Goal: Transaction & Acquisition: Book appointment/travel/reservation

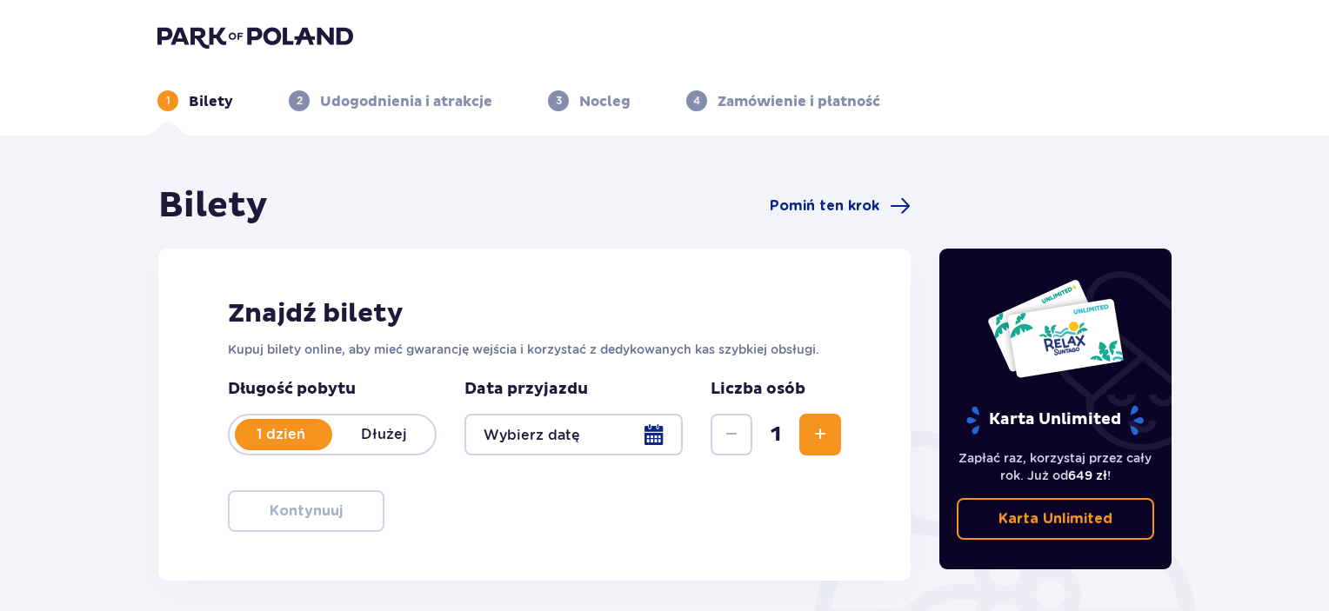
click at [644, 441] on div at bounding box center [573, 435] width 218 height 42
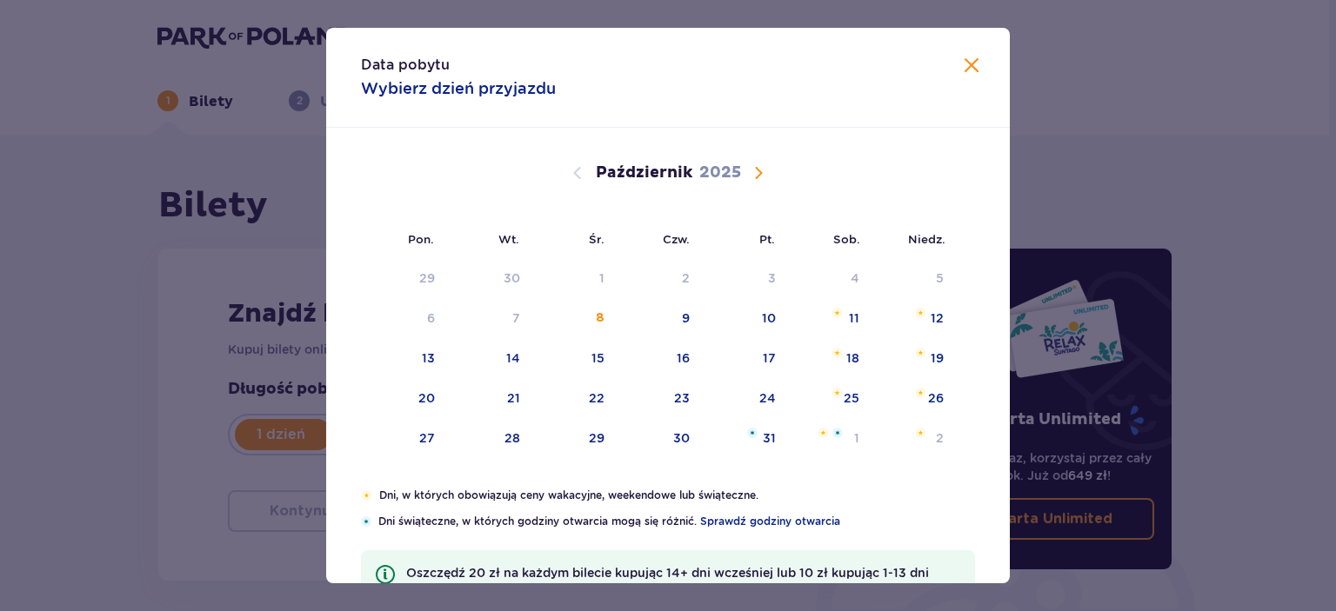
click at [751, 176] on span "Następny miesiąc" at bounding box center [758, 173] width 21 height 21
click at [856, 354] on div "15" at bounding box center [827, 359] width 84 height 38
type input "15.11.25"
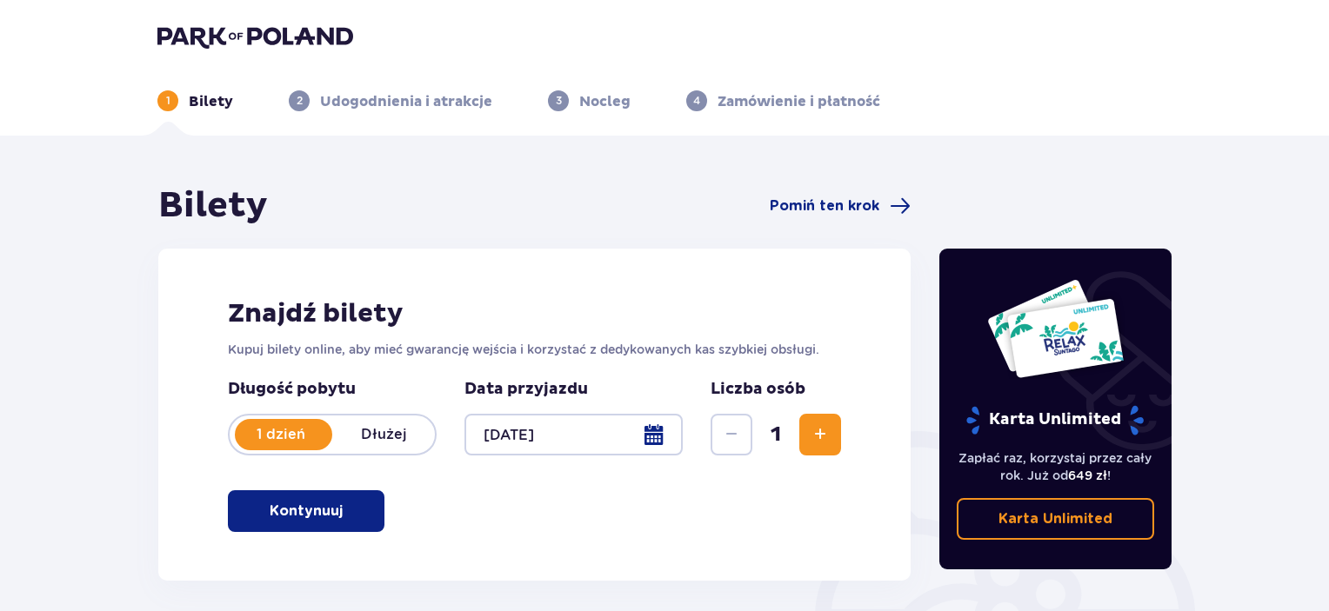
click at [334, 508] on button "Kontynuuj" at bounding box center [306, 511] width 157 height 42
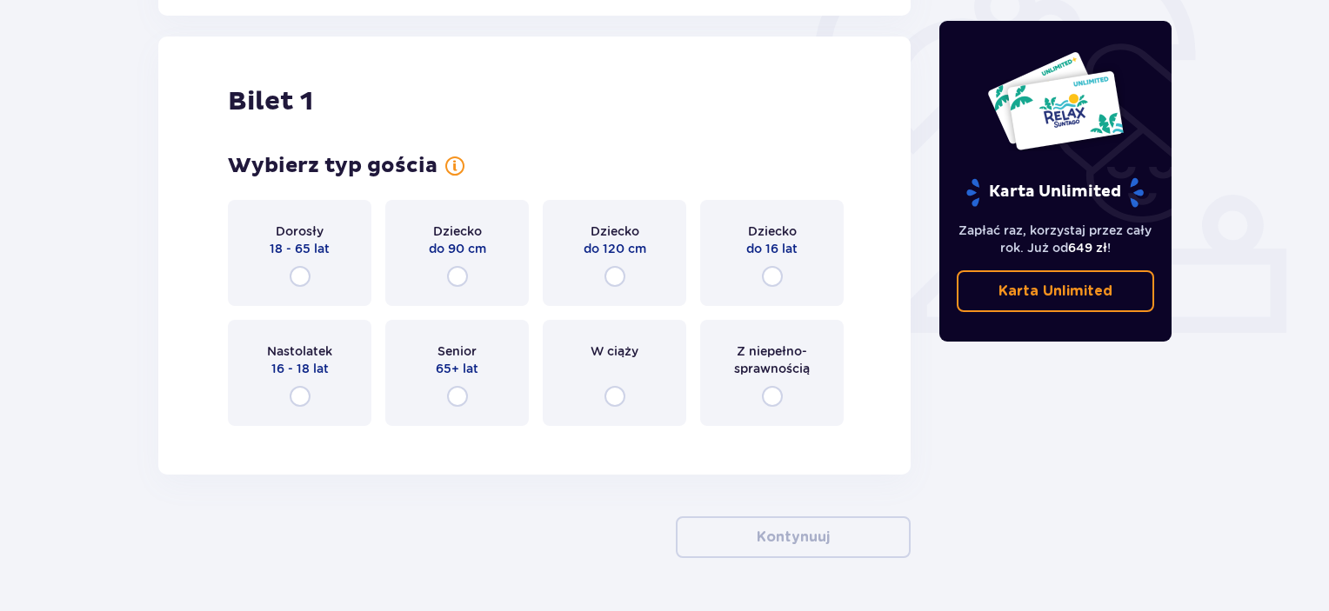
scroll to position [581, 0]
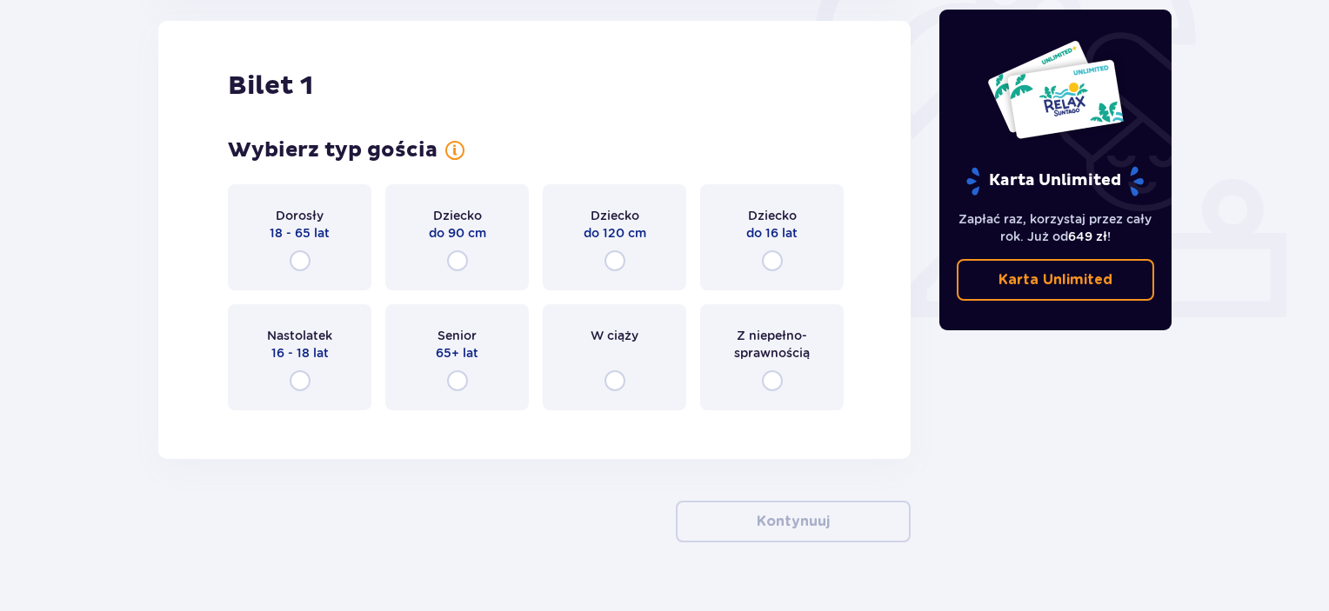
click at [315, 239] on span "18 - 65 lat" at bounding box center [300, 232] width 60 height 17
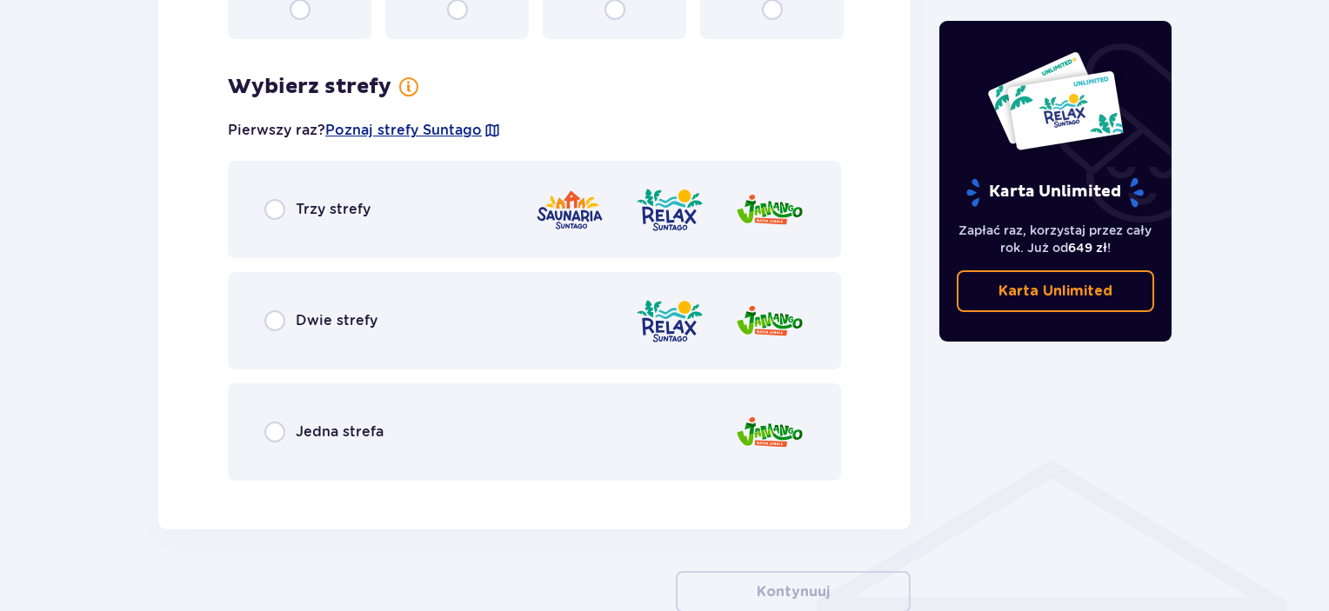
scroll to position [1005, 0]
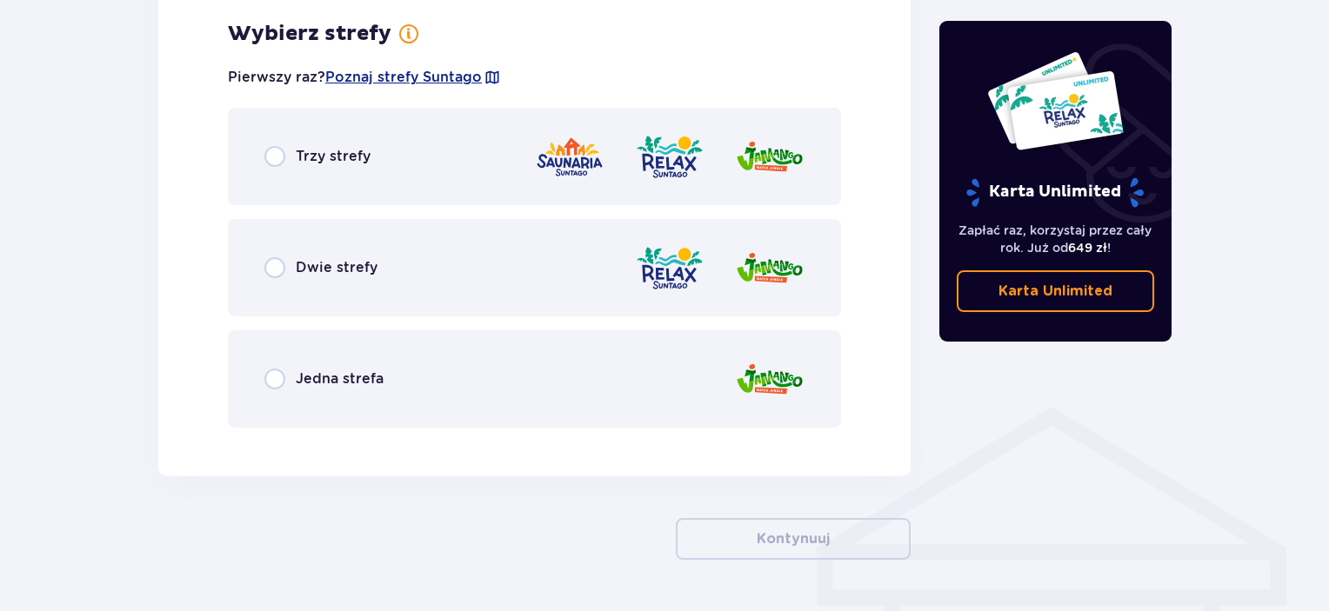
click at [329, 157] on span "Trzy strefy" at bounding box center [333, 156] width 75 height 19
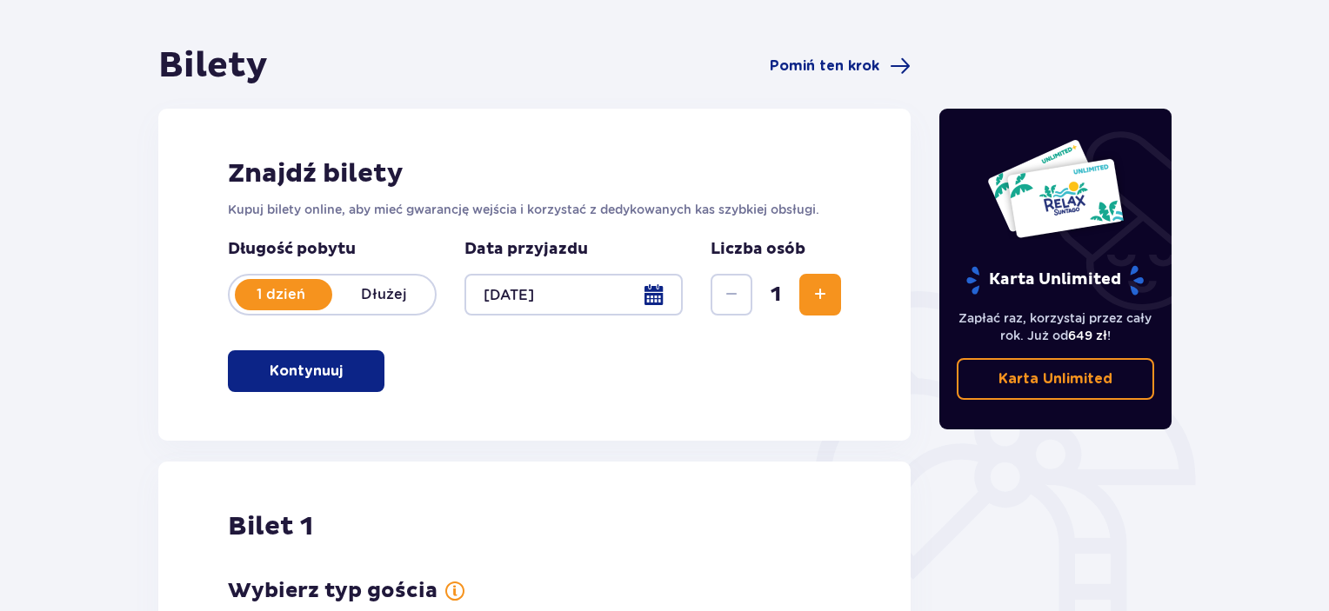
scroll to position [0, 0]
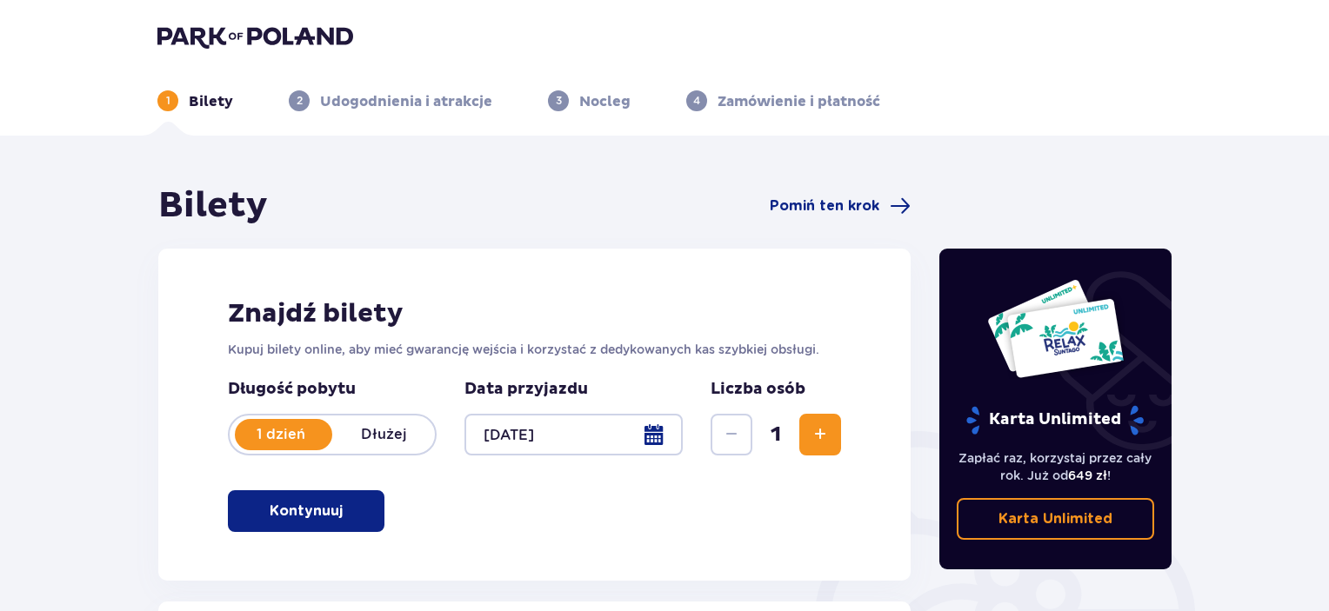
click at [248, 40] on img at bounding box center [255, 36] width 196 height 24
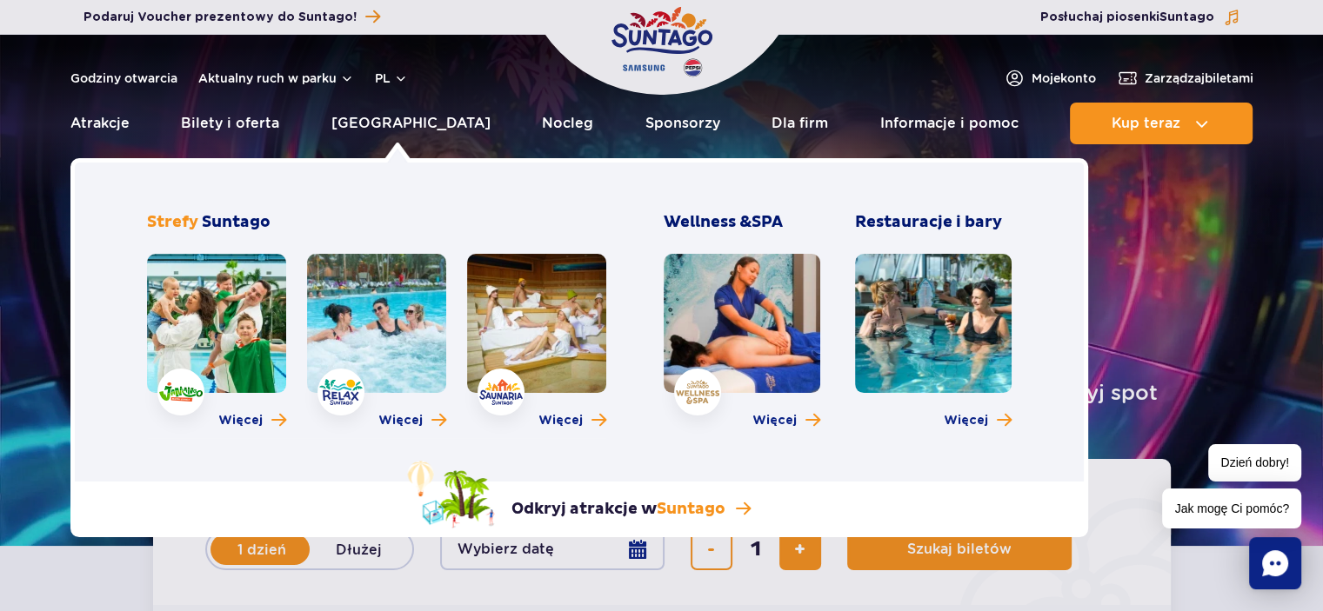
click at [398, 303] on link at bounding box center [376, 323] width 139 height 139
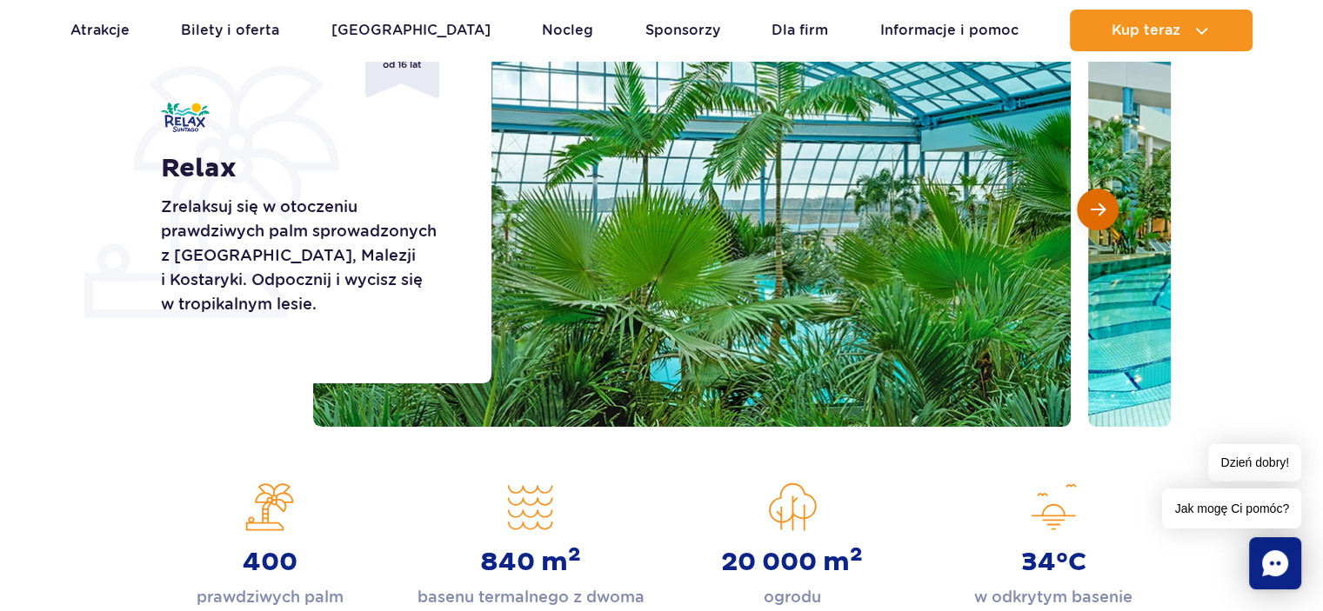
click at [1089, 215] on button "Następny slajd" at bounding box center [1097, 210] width 42 height 42
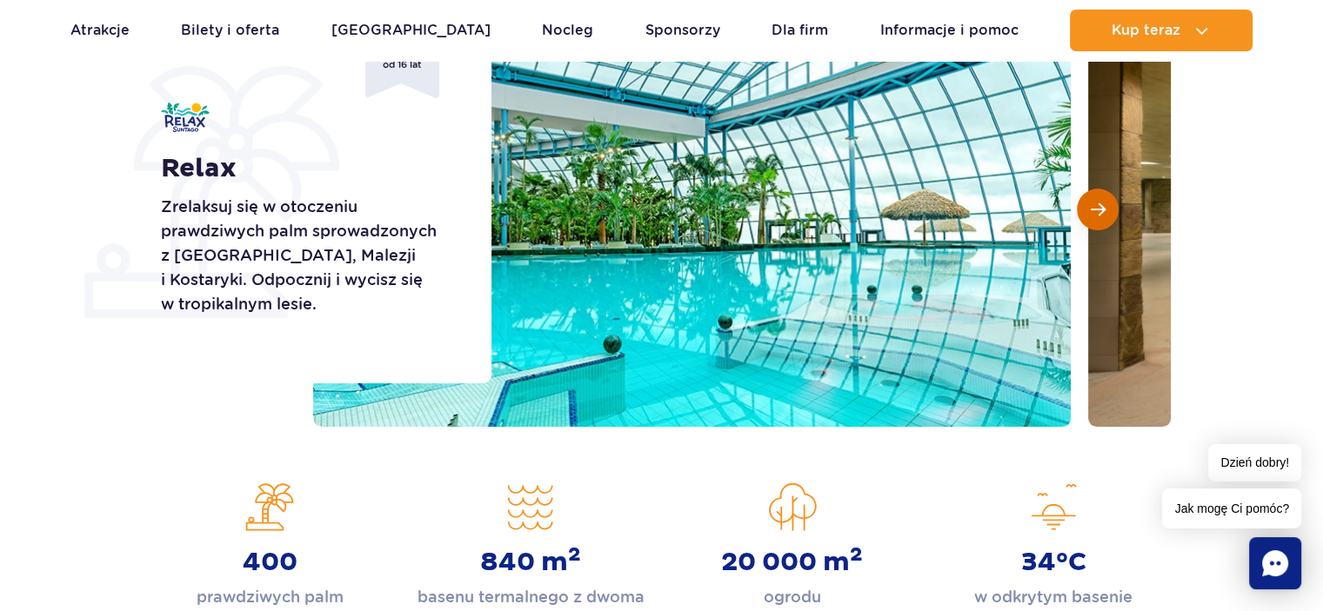
click at [1089, 215] on button "Następny slajd" at bounding box center [1097, 210] width 42 height 42
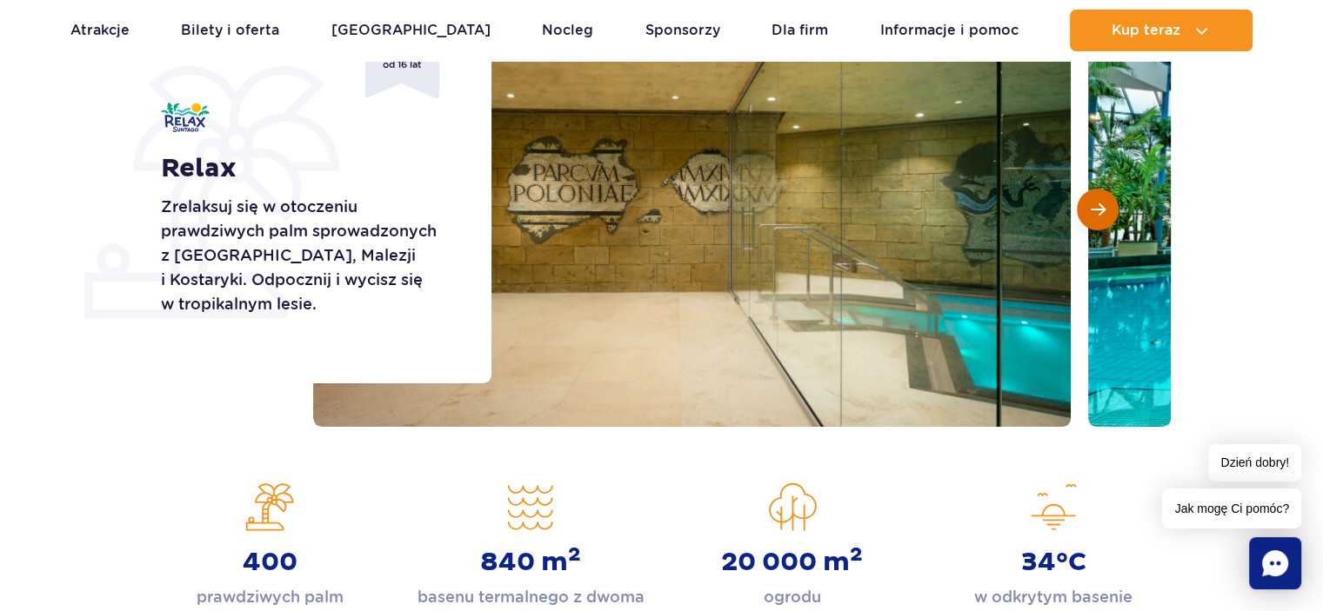
click at [1089, 215] on button "Następny slajd" at bounding box center [1097, 210] width 42 height 42
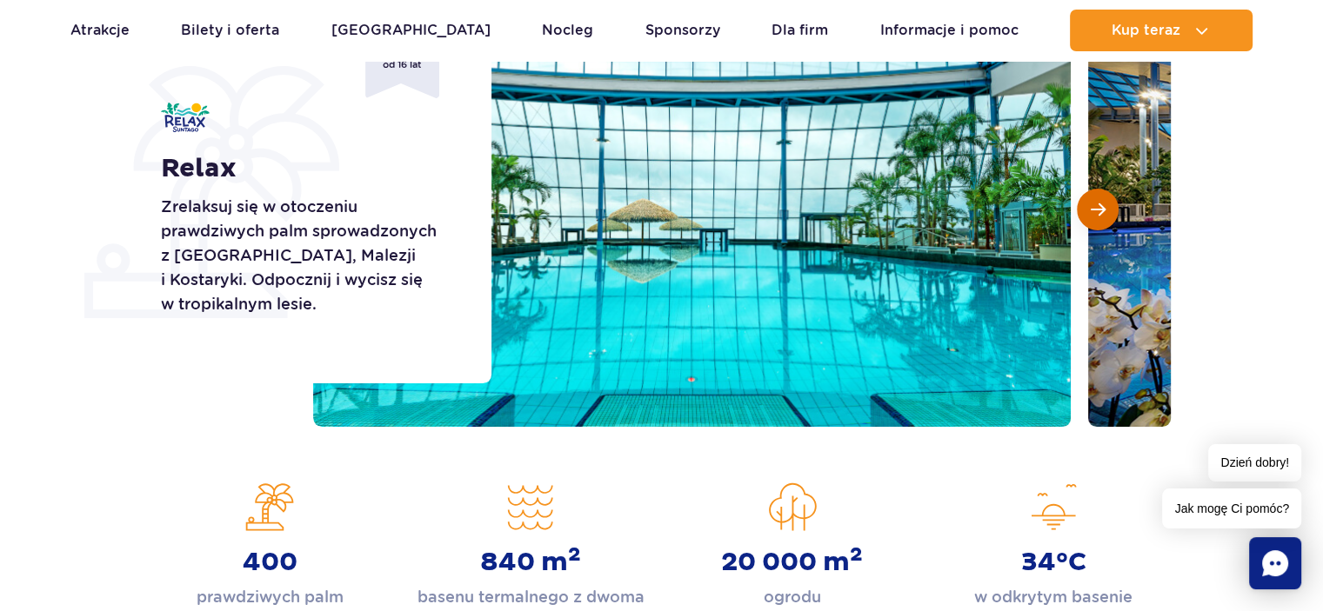
click at [1089, 215] on button "Następny slajd" at bounding box center [1097, 210] width 42 height 42
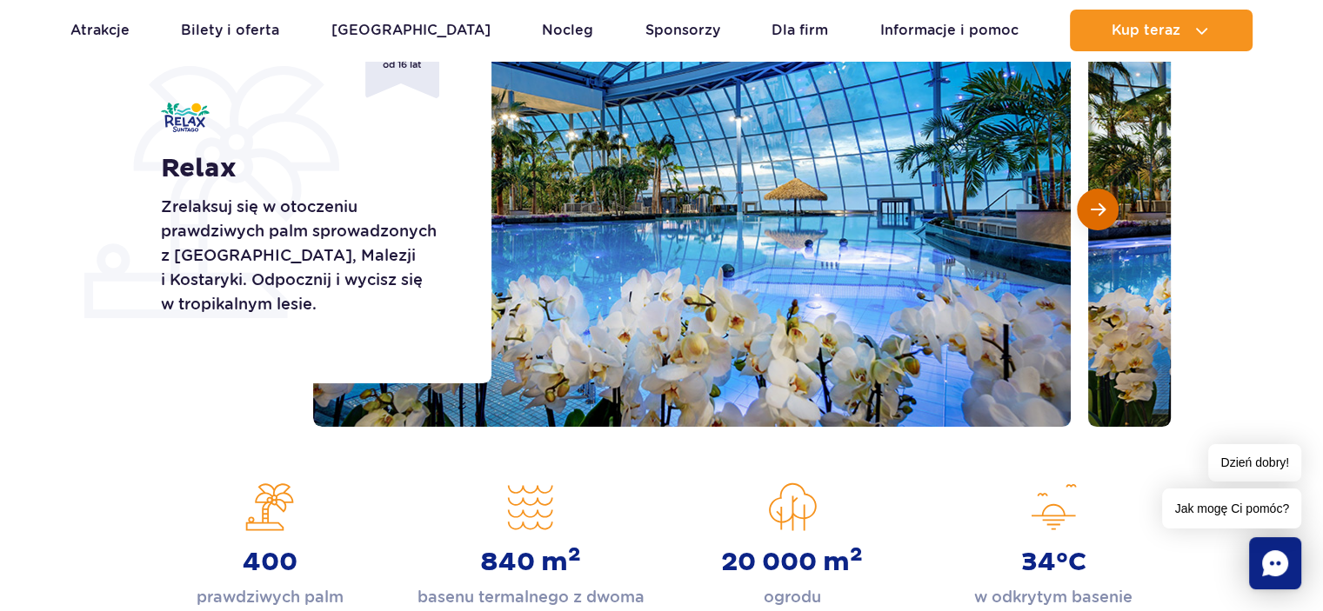
click at [1089, 215] on button "Następny slajd" at bounding box center [1097, 210] width 42 height 42
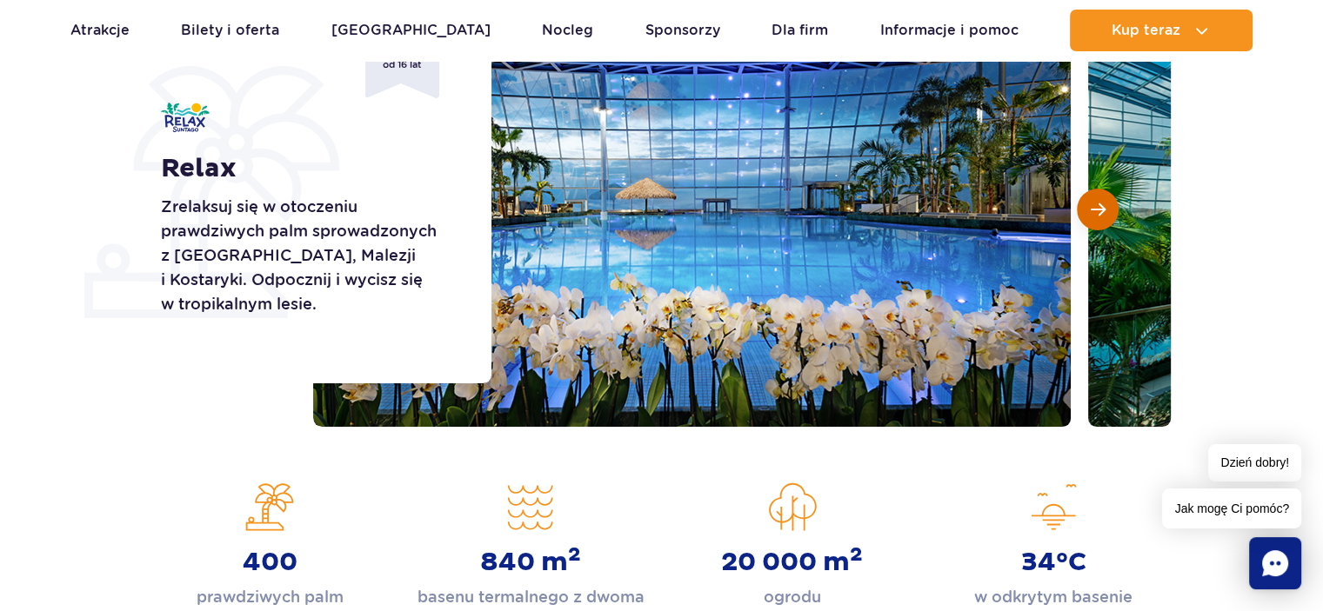
click at [1089, 215] on button "Następny slajd" at bounding box center [1097, 210] width 42 height 42
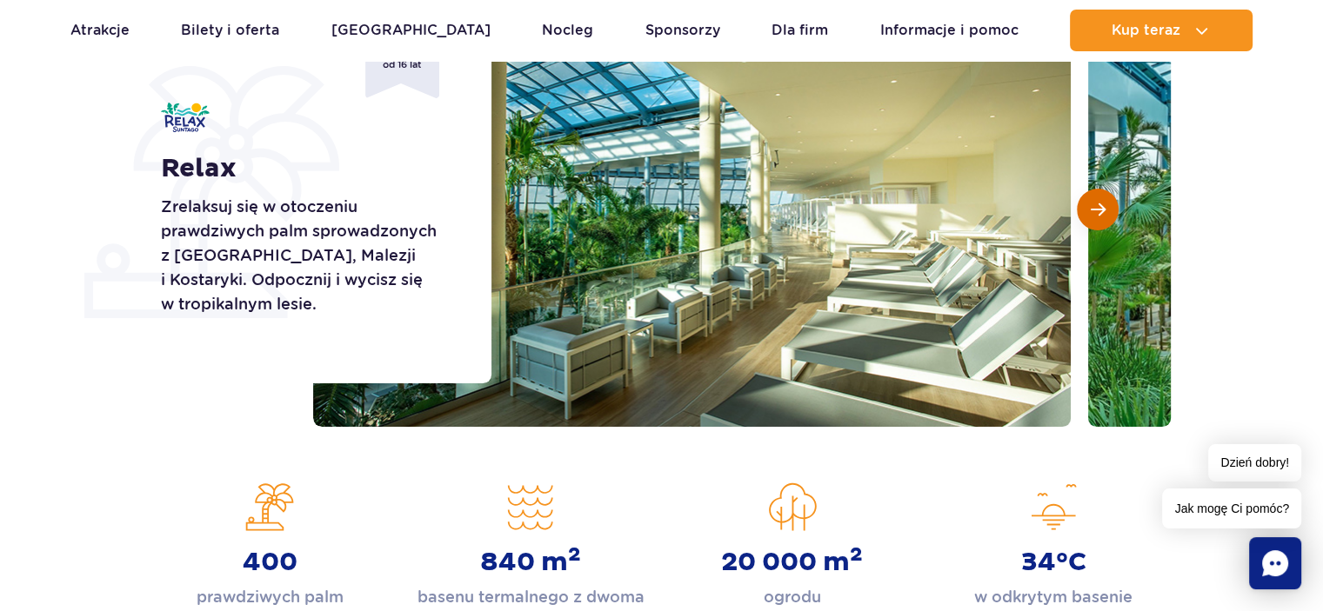
click at [1089, 215] on button "Następny slajd" at bounding box center [1097, 210] width 42 height 42
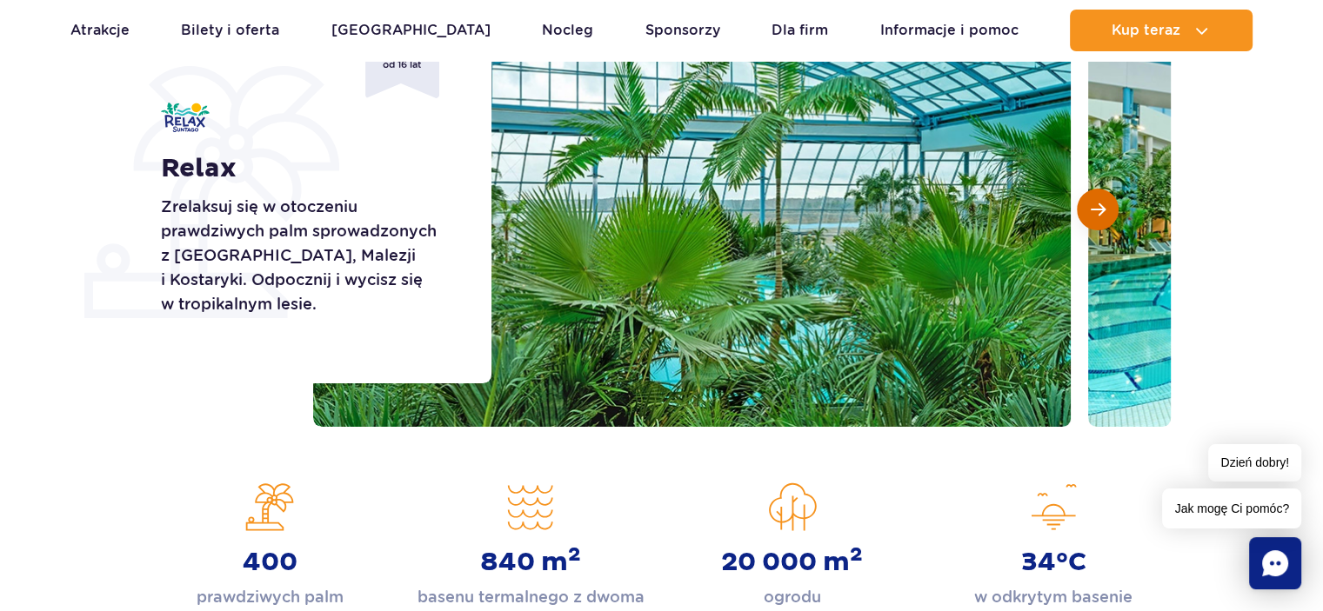
click at [1089, 215] on button "Następny slajd" at bounding box center [1097, 210] width 42 height 42
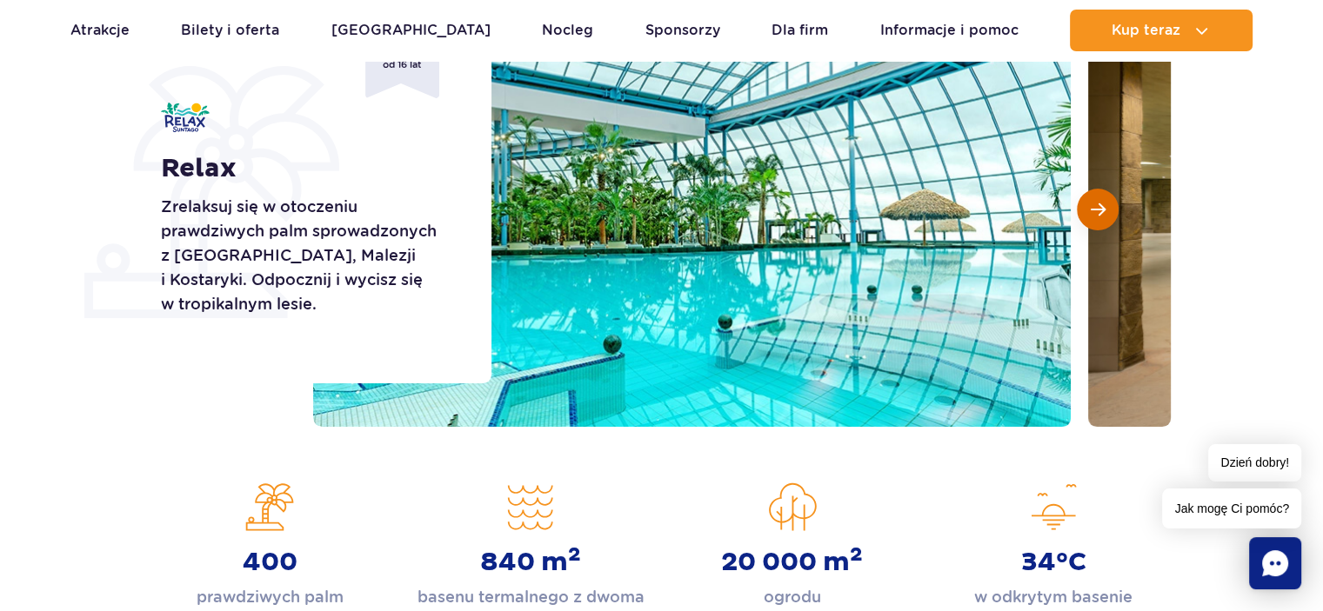
click at [1089, 215] on button "Następny slajd" at bounding box center [1097, 210] width 42 height 42
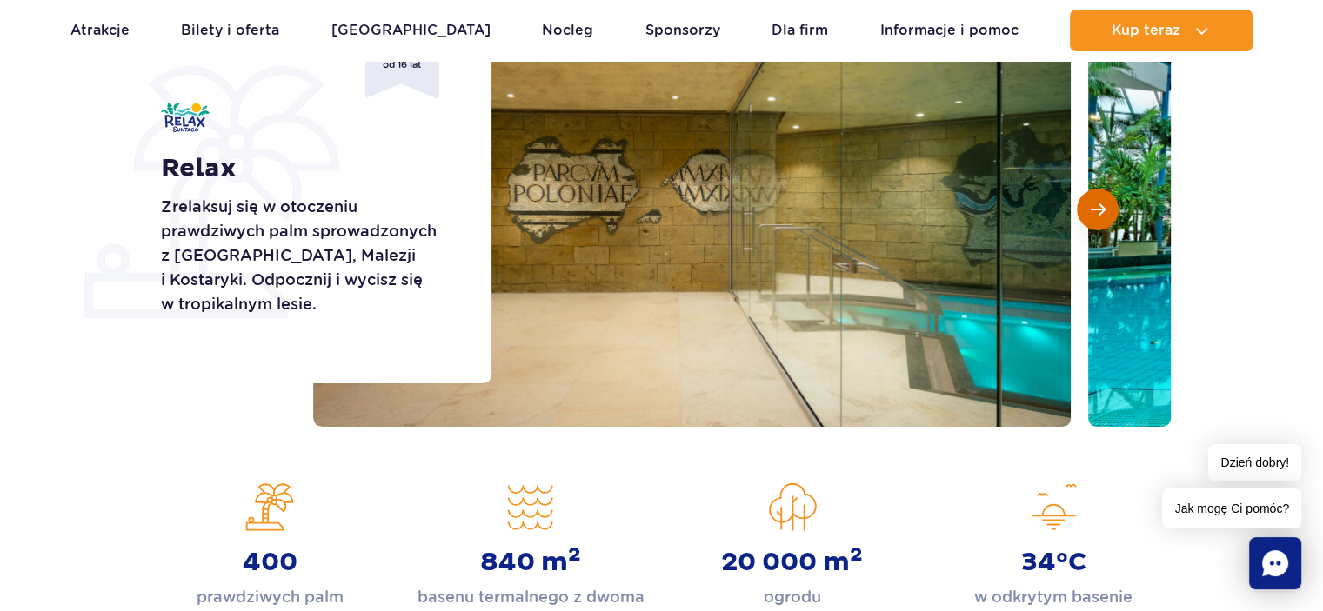
click at [1089, 215] on button "Następny slajd" at bounding box center [1097, 210] width 42 height 42
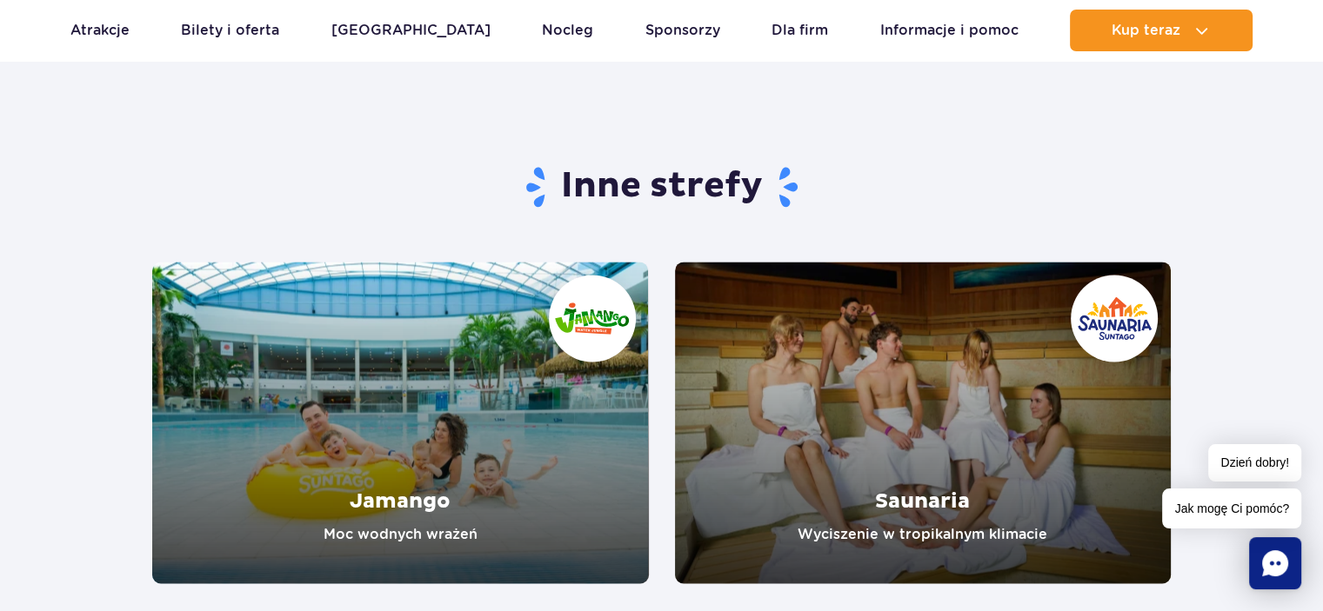
scroll to position [2898, 0]
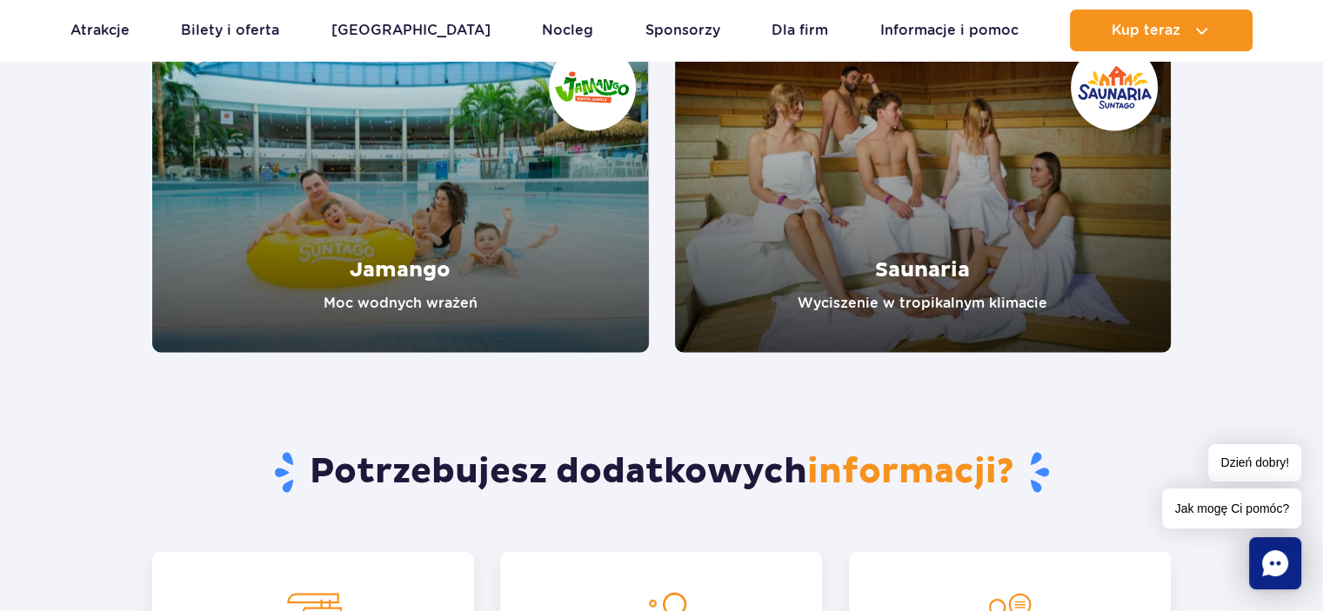
click at [357, 223] on link "Jamango" at bounding box center [400, 191] width 496 height 322
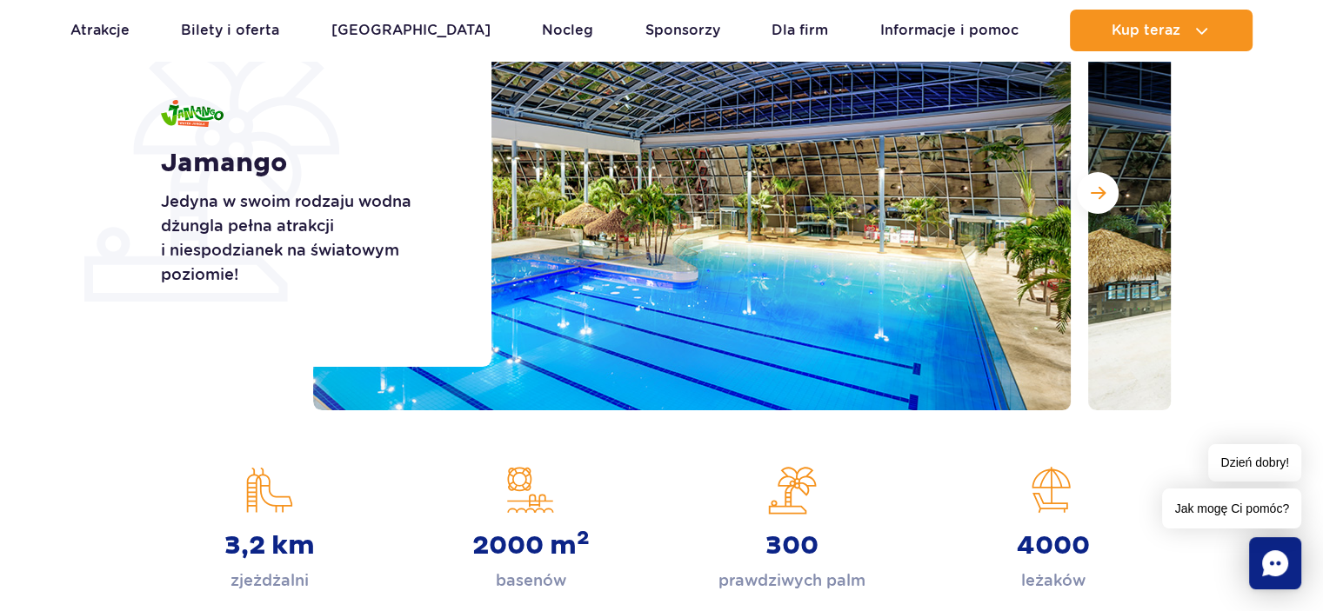
scroll to position [144, 0]
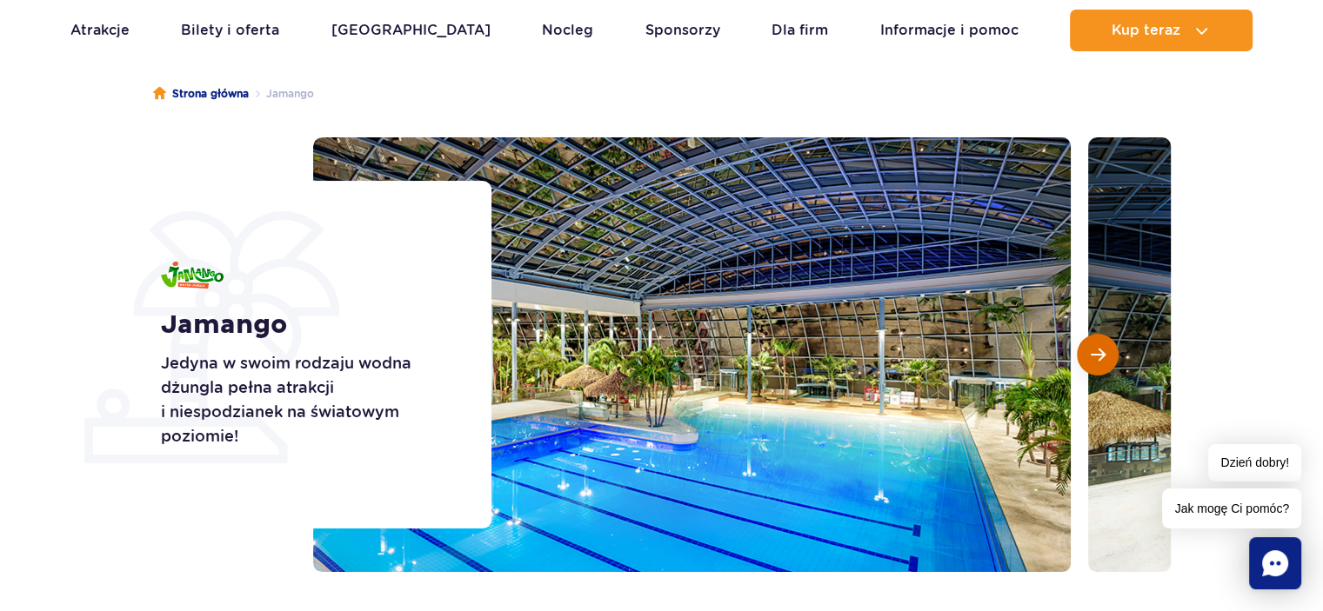
click at [1099, 353] on span "Następny slajd" at bounding box center [1097, 355] width 15 height 16
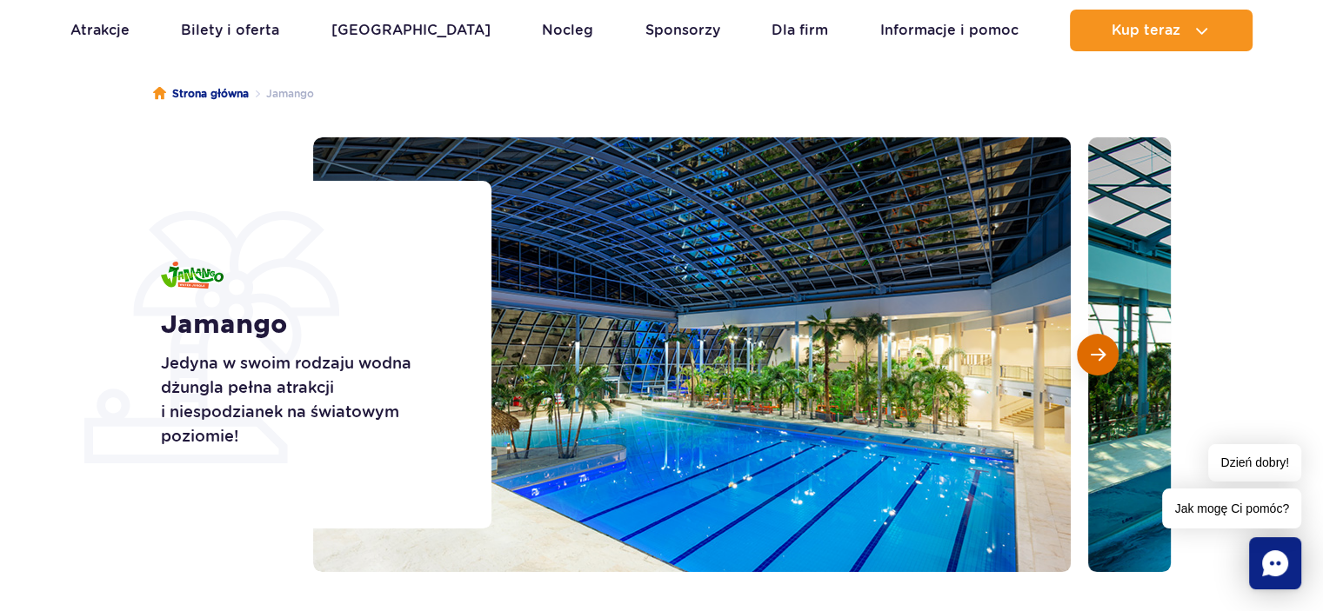
click at [1099, 353] on span "Następny slajd" at bounding box center [1097, 355] width 15 height 16
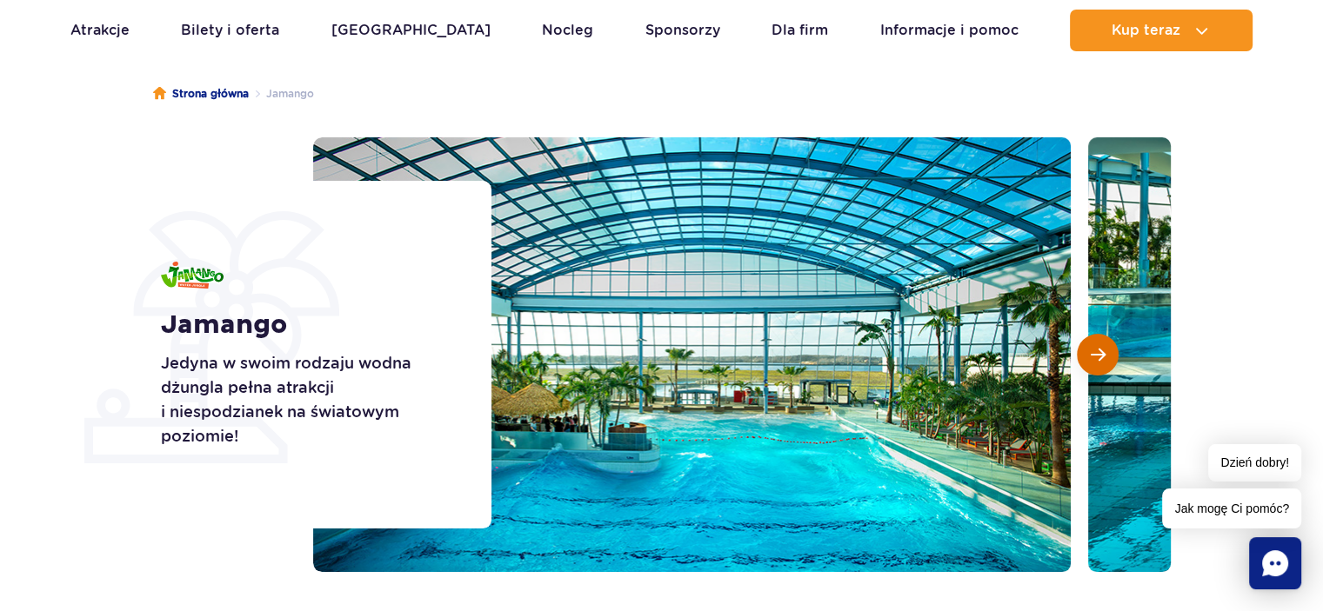
click at [1099, 353] on span "Następny slajd" at bounding box center [1097, 355] width 15 height 16
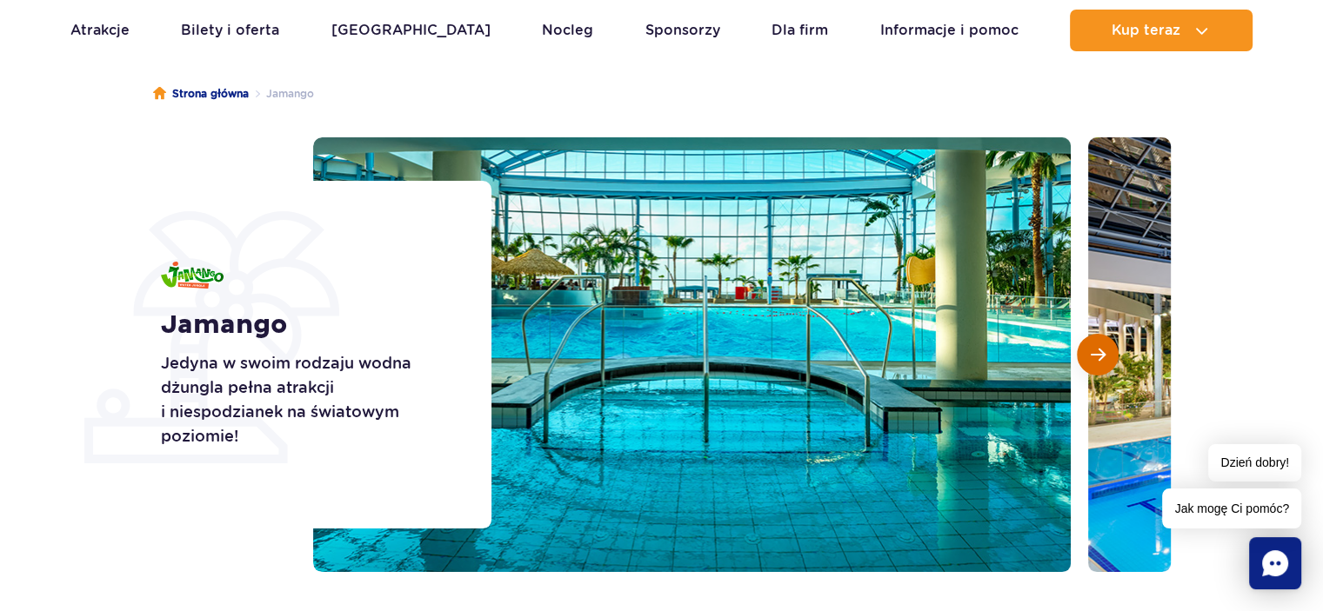
click at [1099, 353] on span "Następny slajd" at bounding box center [1097, 355] width 15 height 16
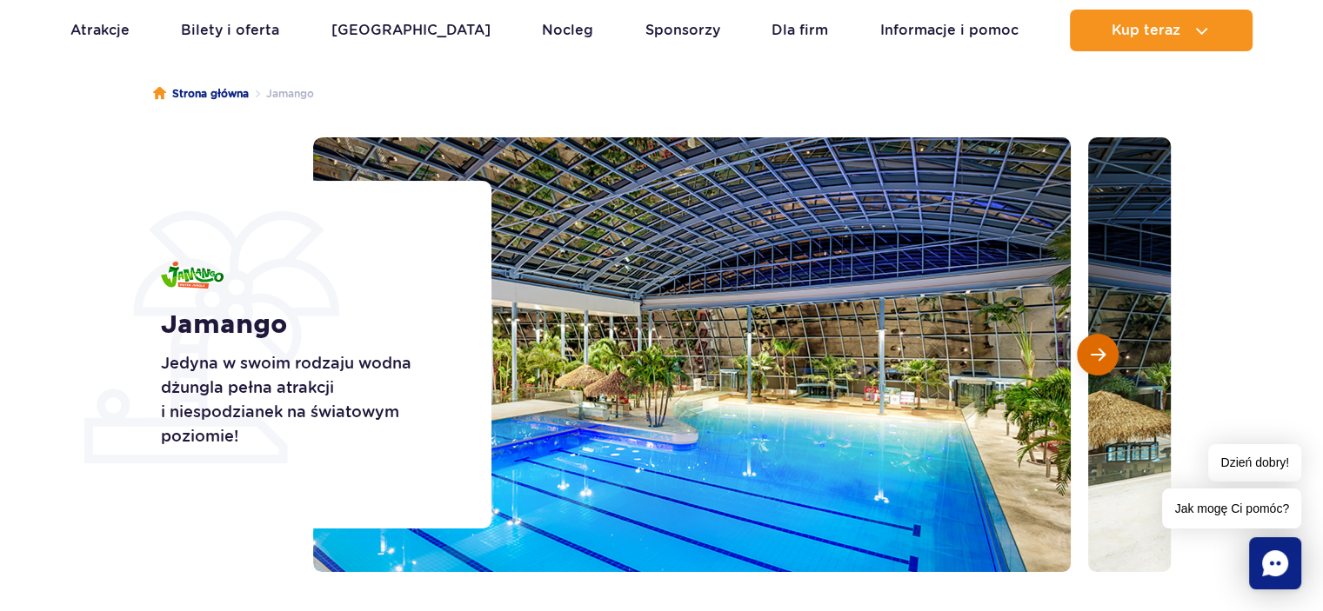
click at [1099, 353] on span "Następny slajd" at bounding box center [1097, 355] width 15 height 16
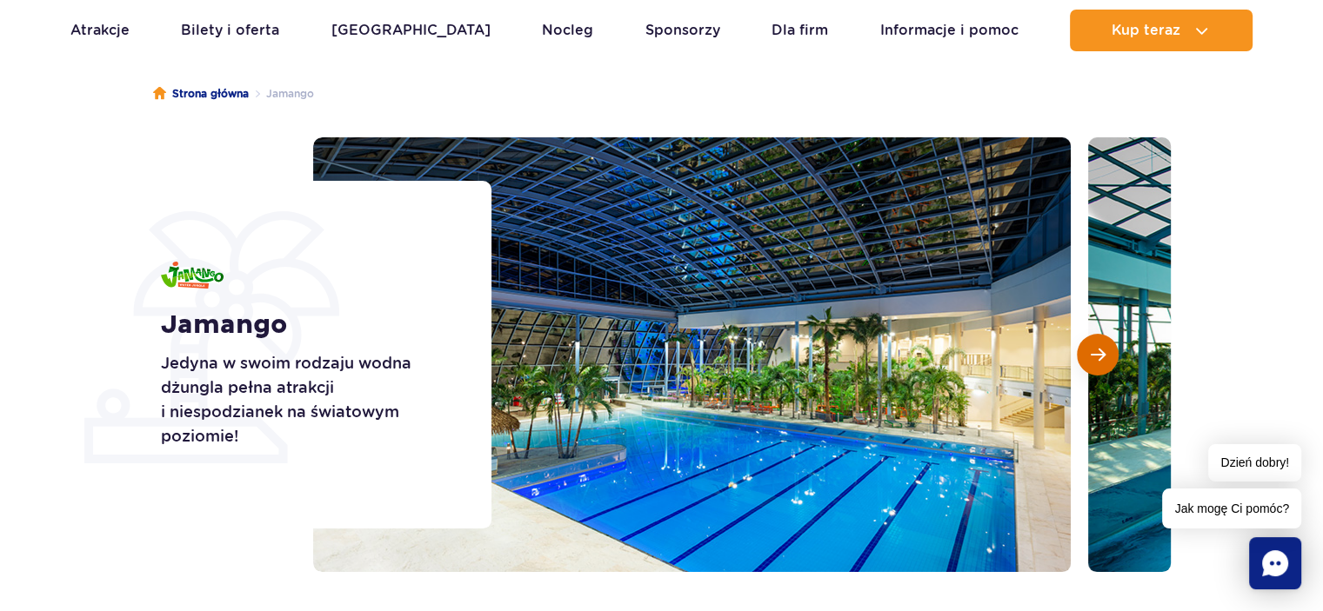
click at [1099, 353] on span "Następny slajd" at bounding box center [1097, 355] width 15 height 16
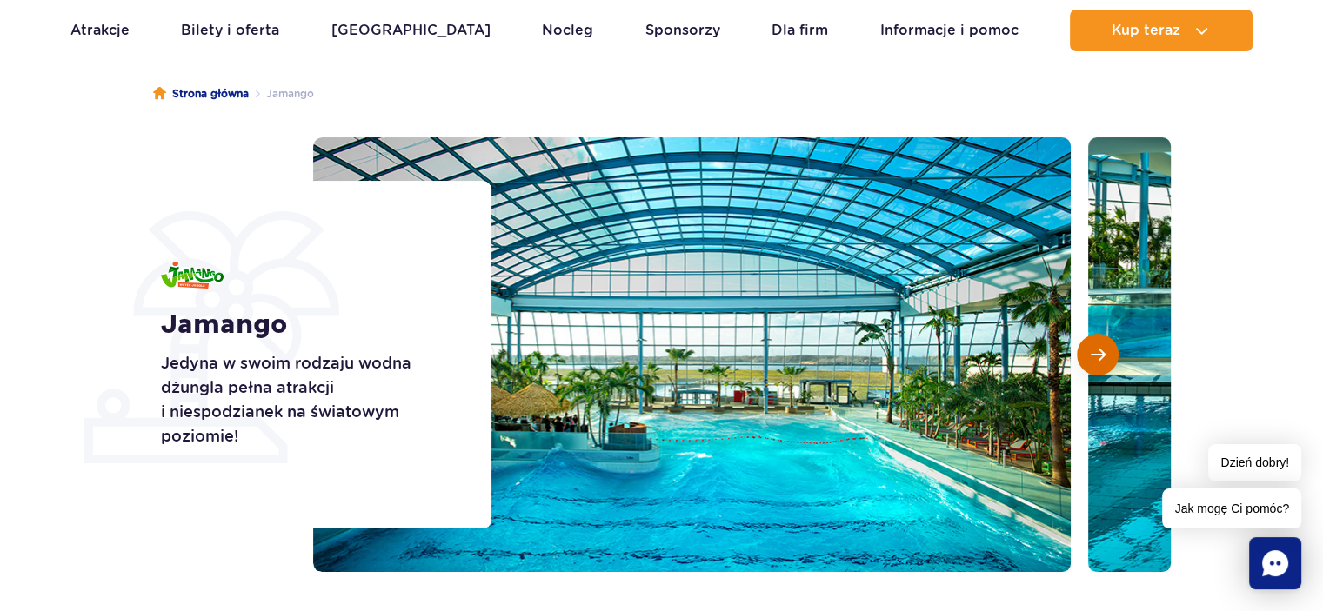
click at [1099, 353] on span "Następny slajd" at bounding box center [1097, 355] width 15 height 16
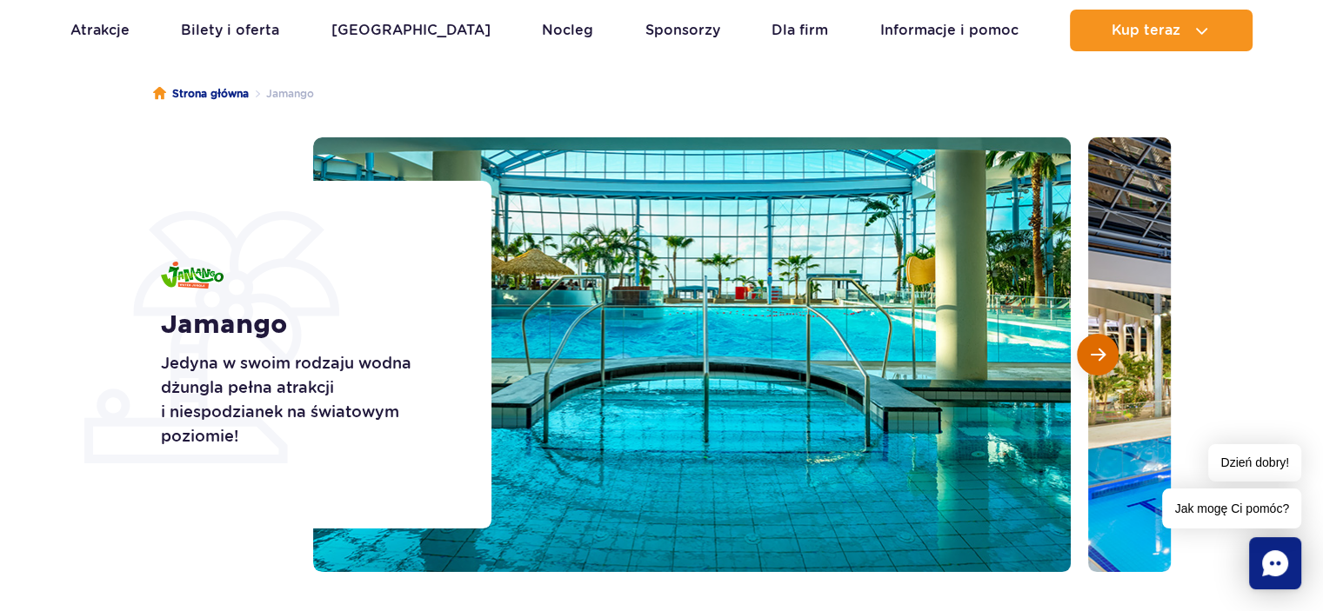
click at [1099, 353] on span "Następny slajd" at bounding box center [1097, 355] width 15 height 16
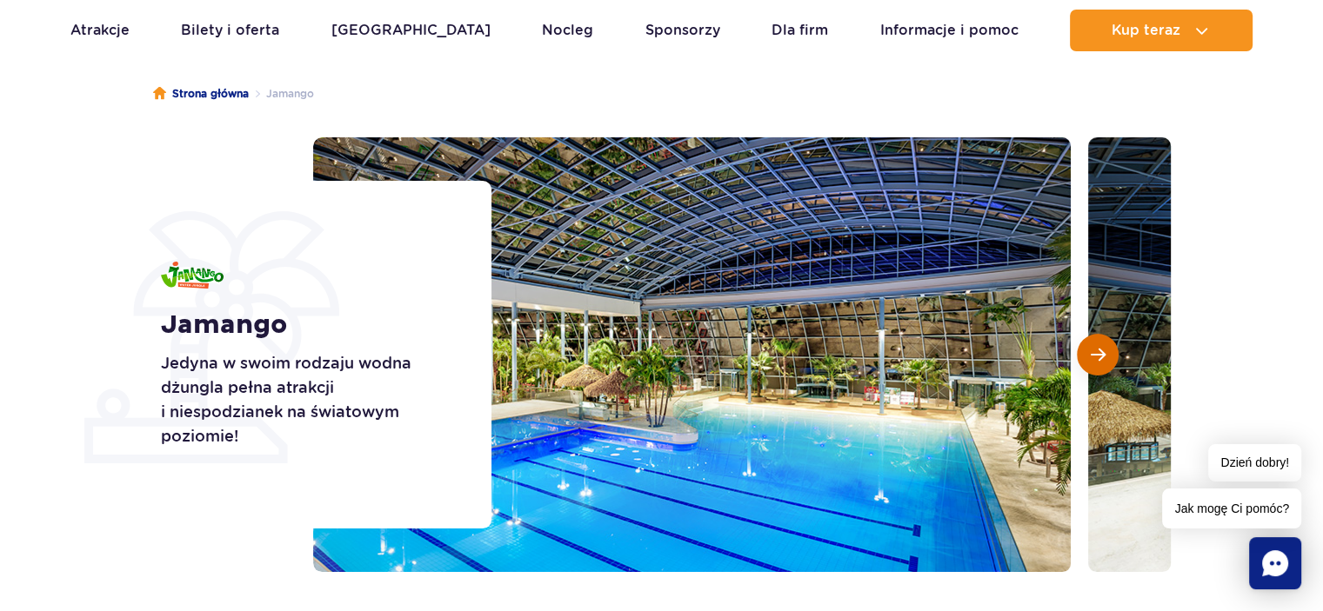
click at [1099, 353] on span "Następny slajd" at bounding box center [1097, 355] width 15 height 16
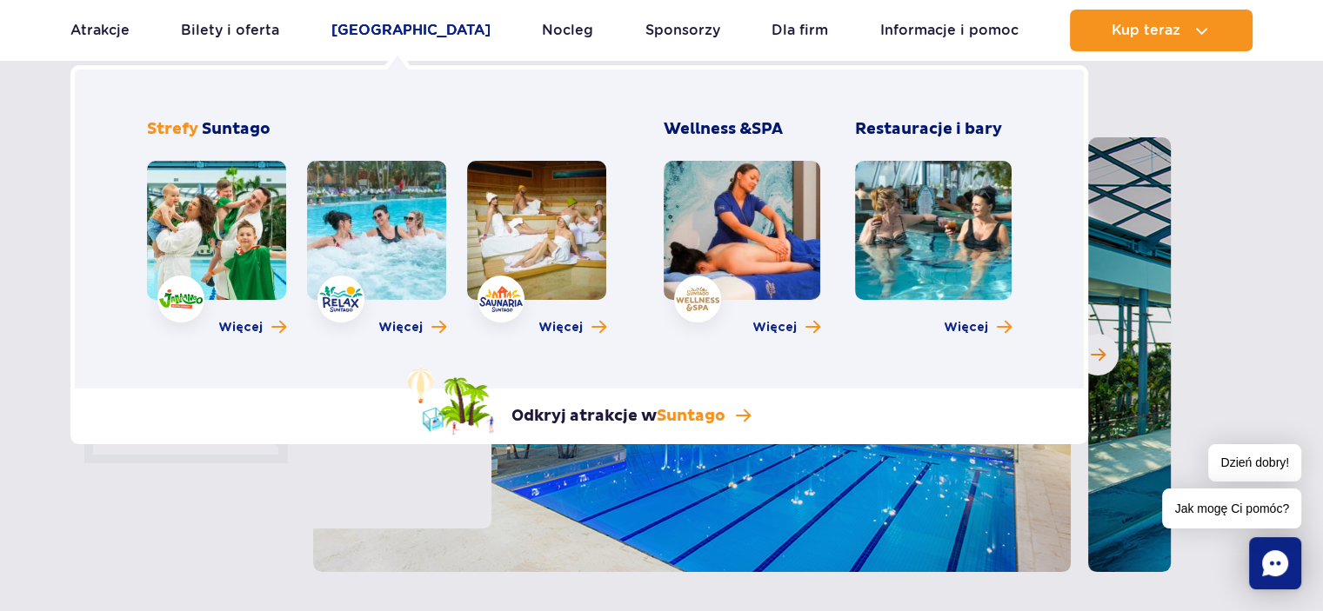
click at [386, 34] on link "[GEOGRAPHIC_DATA]" at bounding box center [410, 31] width 159 height 42
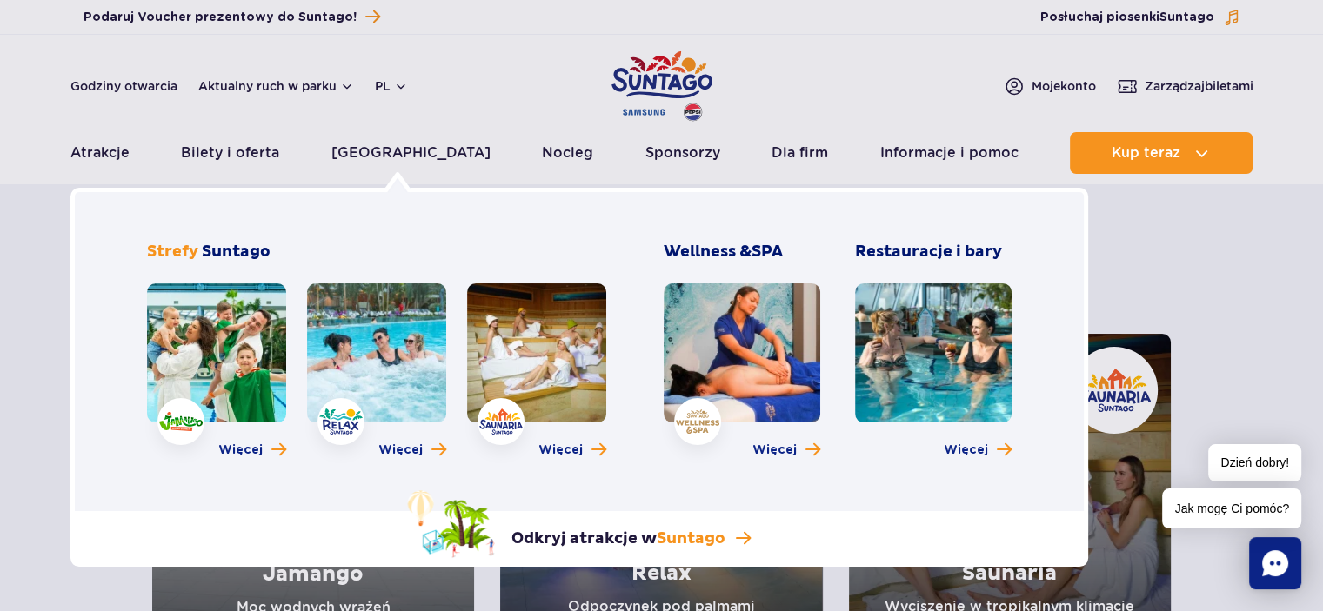
click at [386, 343] on link at bounding box center [376, 352] width 139 height 139
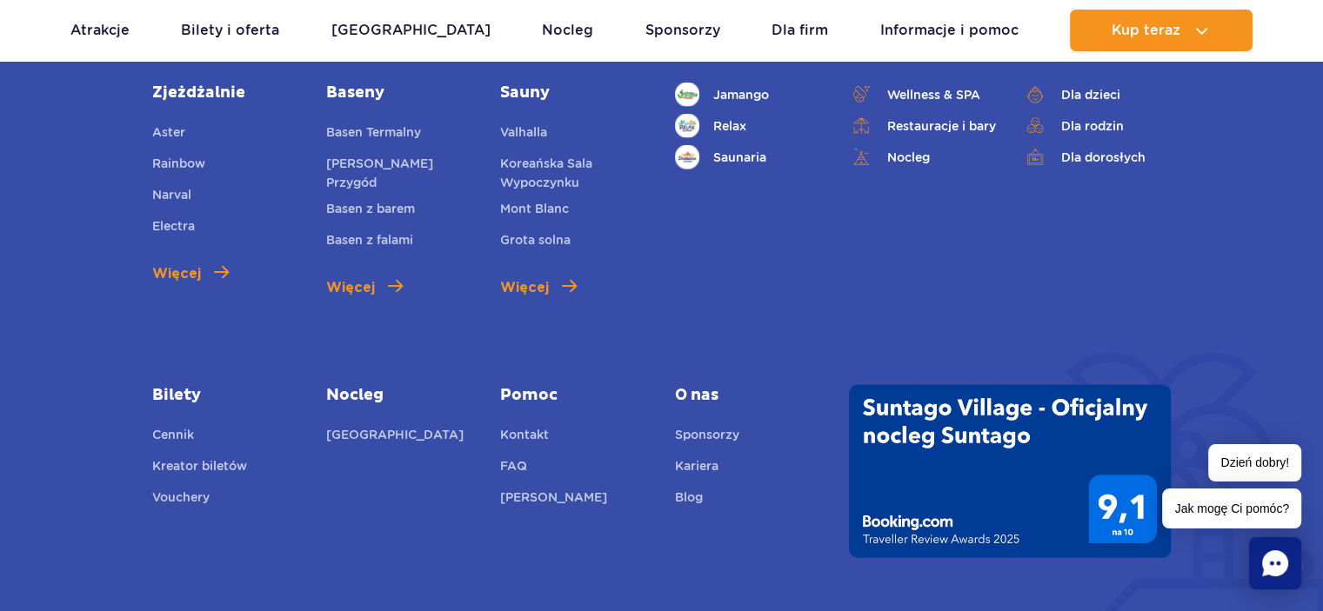
scroll to position [3651, 0]
